Goal: Information Seeking & Learning: Learn about a topic

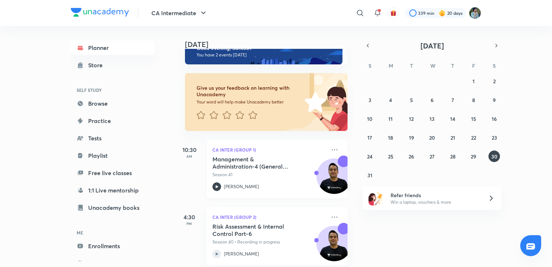
scroll to position [27, 0]
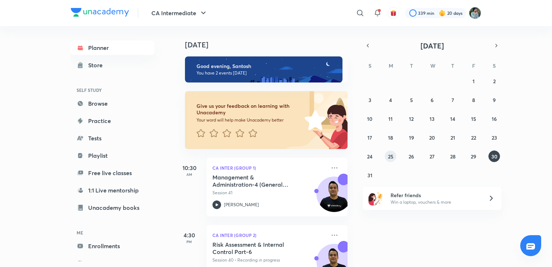
click at [388, 157] on abbr "25" at bounding box center [390, 156] width 5 height 7
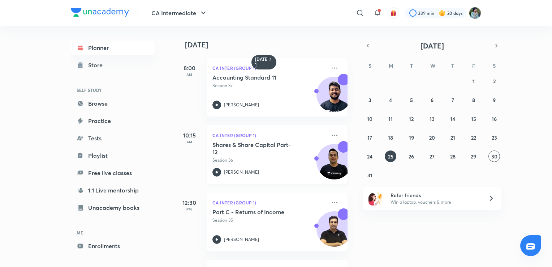
click at [217, 171] on icon at bounding box center [217, 172] width 3 height 3
